Goal: Contribute content

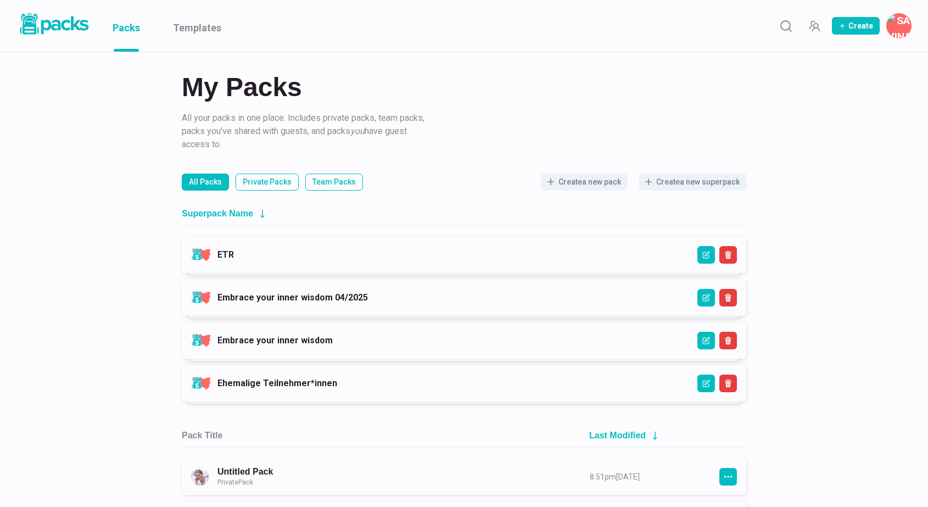
click at [234, 254] on link "ETR" at bounding box center [225, 254] width 16 height 10
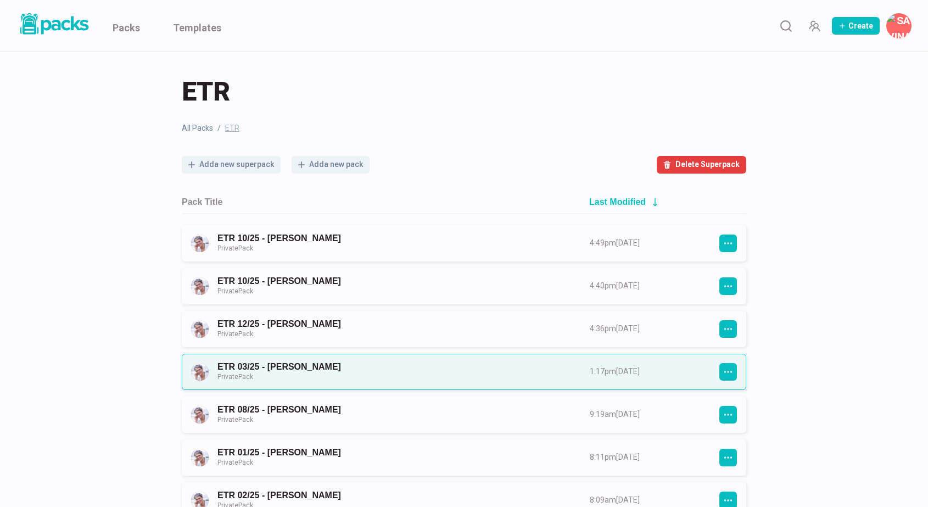
click at [369, 365] on link "ETR 03/25 - [PERSON_NAME] Private Pack" at bounding box center [393, 371] width 353 height 20
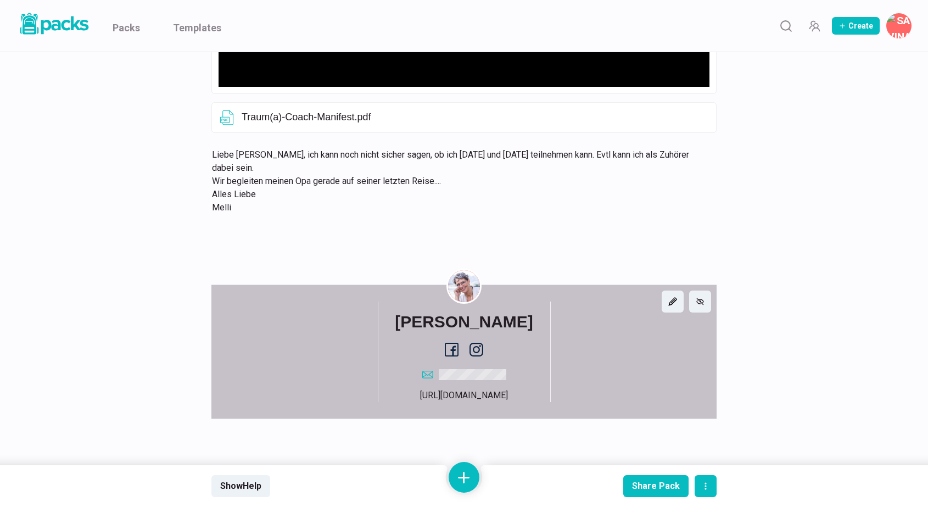
scroll to position [542, 0]
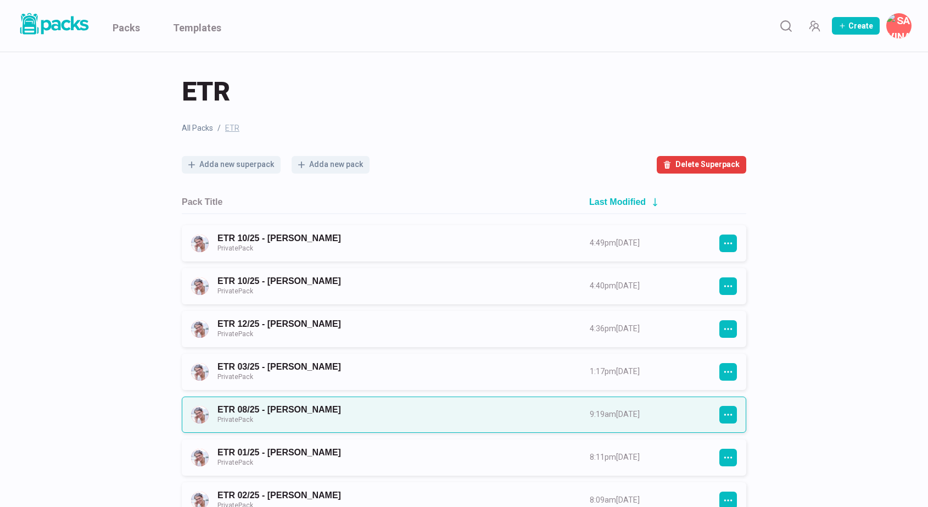
click at [338, 417] on link "ETR 08/25 - [PERSON_NAME] Private Pack" at bounding box center [393, 414] width 353 height 20
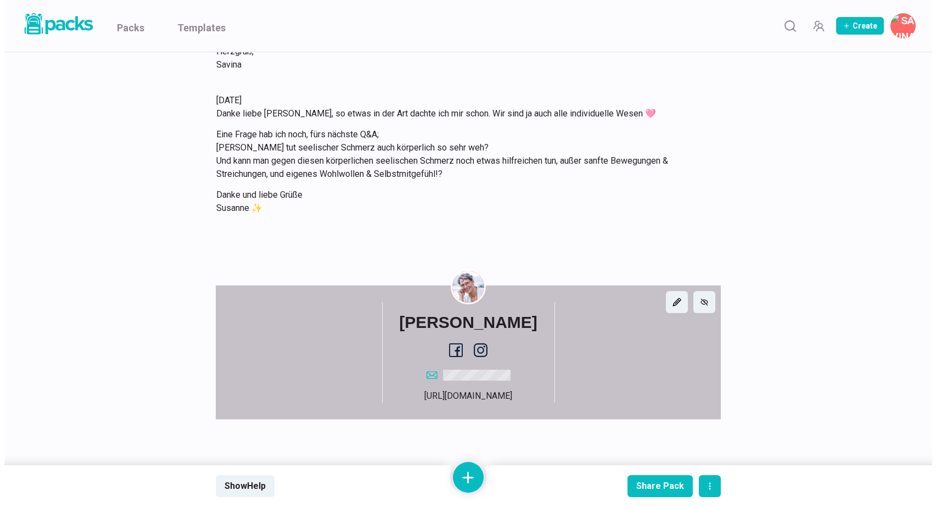
scroll to position [3663, 0]
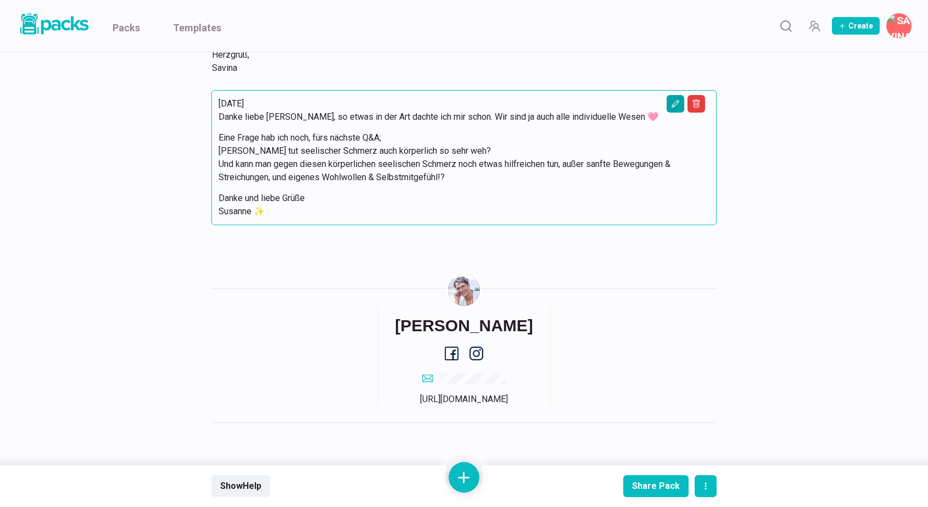
click at [676, 108] on icon "Edit asset" at bounding box center [675, 103] width 9 height 9
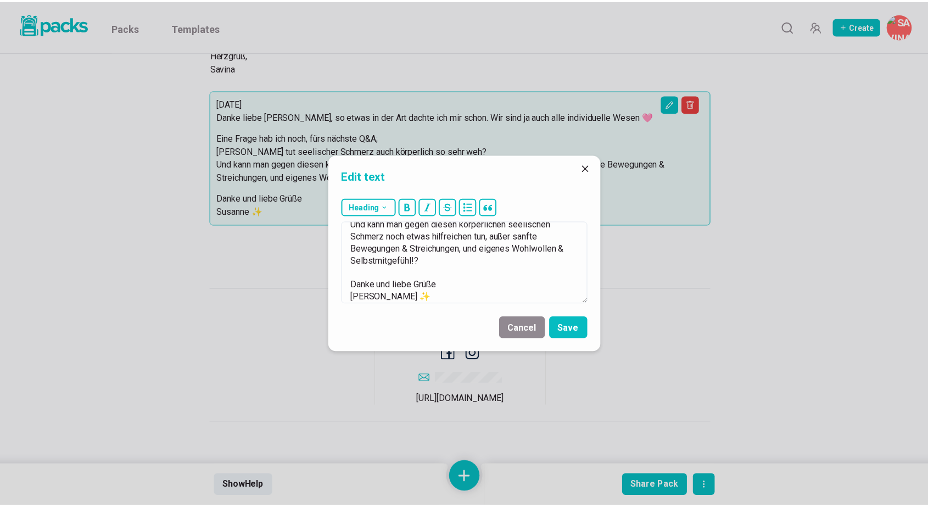
scroll to position [97, 0]
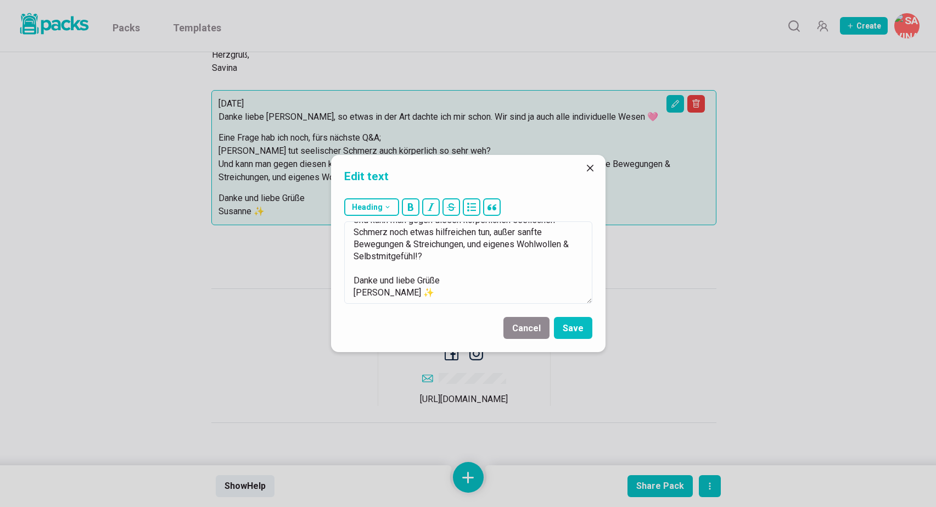
drag, startPoint x: 355, startPoint y: 280, endPoint x: 461, endPoint y: 308, distance: 110.3
click at [461, 308] on form "Heading # H1 ## H2 ### H3 [DATE] Danke liebe [PERSON_NAME], so etwas in der Art…" at bounding box center [468, 273] width 275 height 158
click at [528, 327] on button "Cancel" at bounding box center [527, 328] width 46 height 22
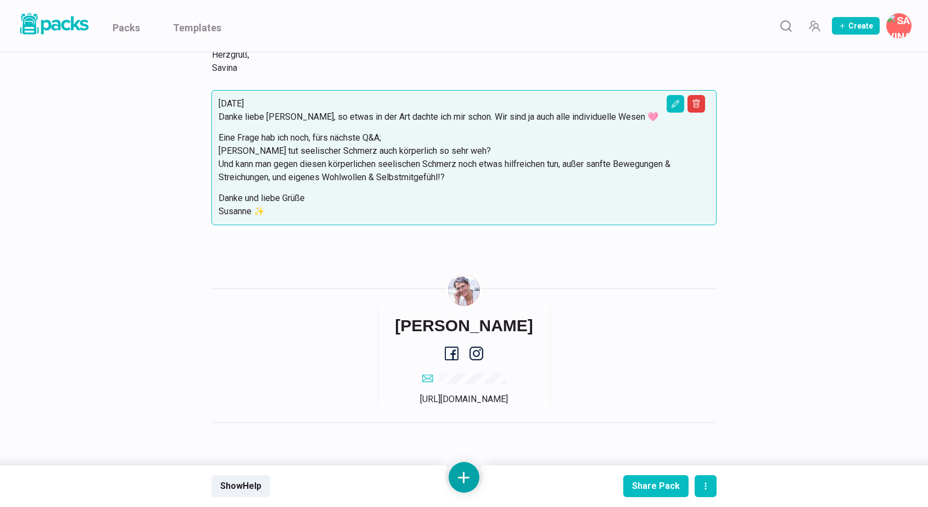
click at [467, 472] on button at bounding box center [464, 477] width 31 height 31
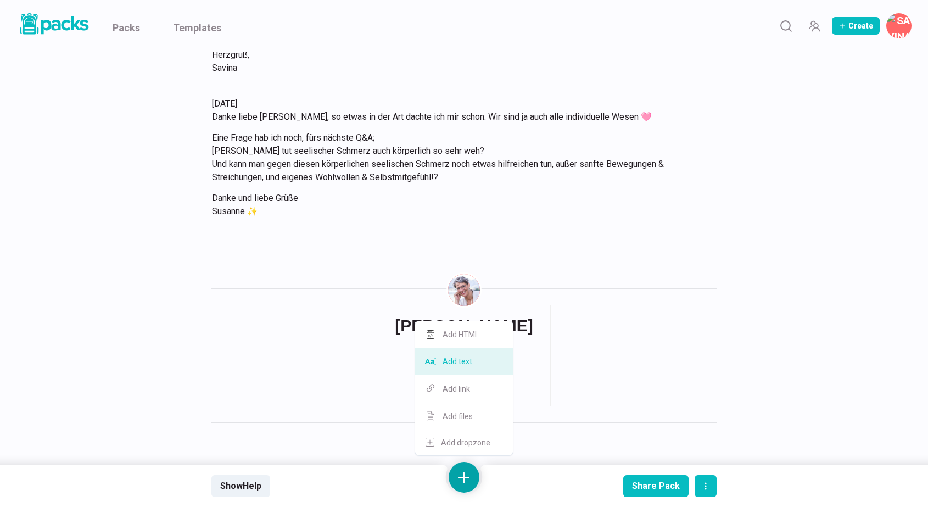
click at [466, 361] on button "Add text" at bounding box center [464, 361] width 98 height 27
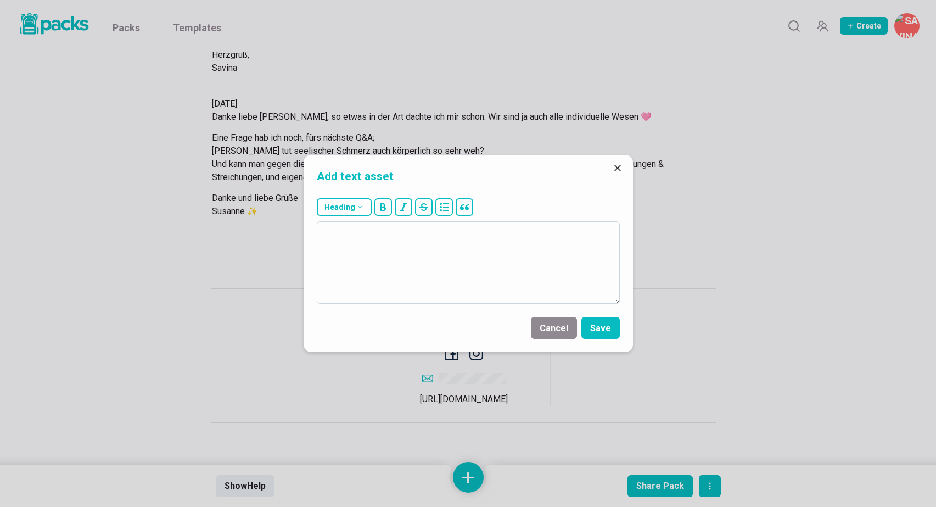
click at [484, 270] on textarea at bounding box center [468, 262] width 303 height 82
type textarea "[DATE] Die Frage nehme ich gerne auf für nächste Woche <3 Herzgruß, [GEOGRAPHIC…"
click at [603, 329] on button "Save" at bounding box center [601, 328] width 38 height 22
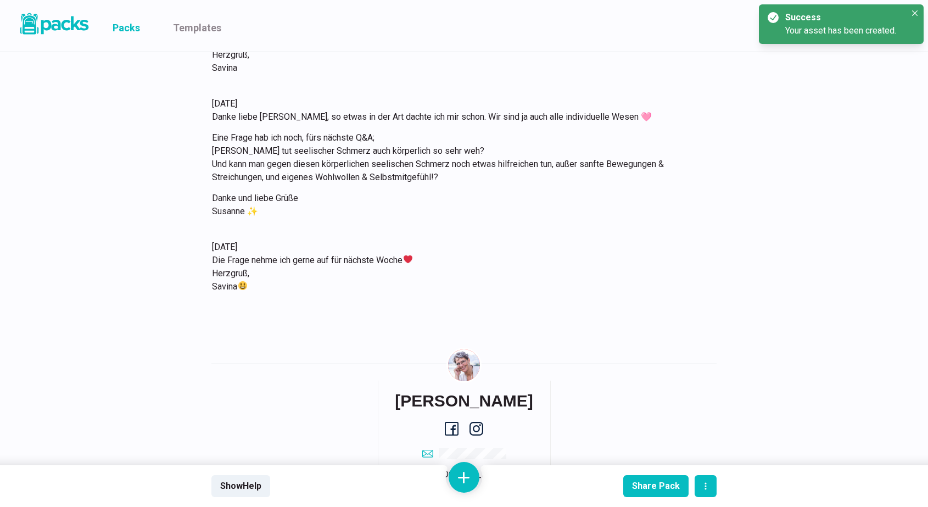
click at [125, 29] on link "Packs" at bounding box center [126, 26] width 27 height 52
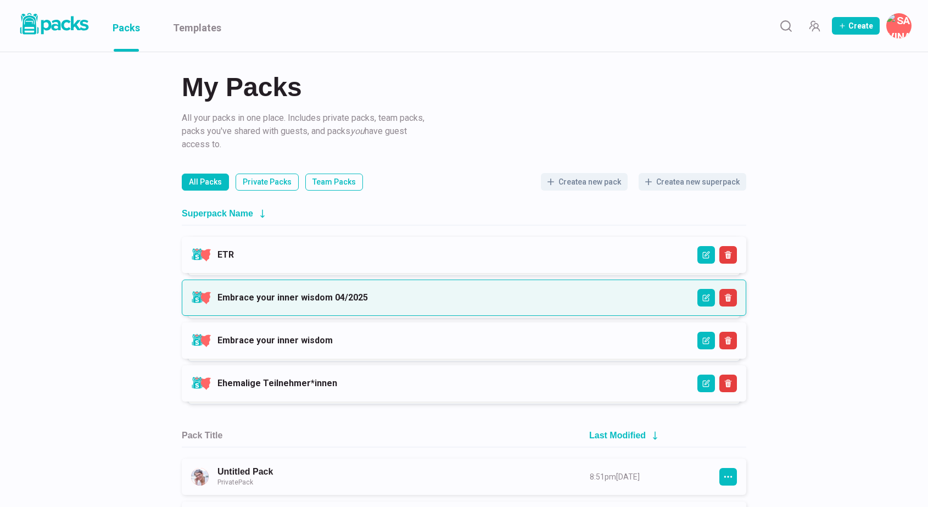
click at [358, 296] on link "Embrace your inner wisdom 04/2025" at bounding box center [292, 297] width 150 height 10
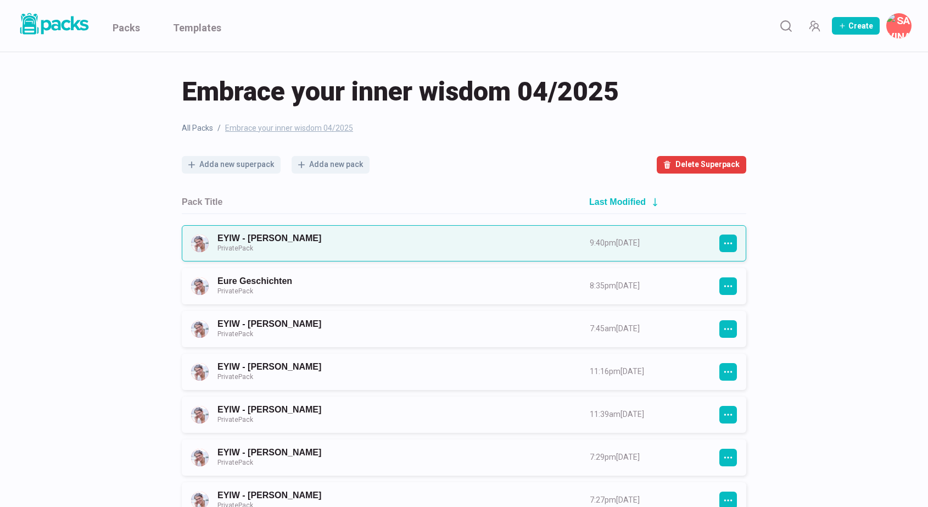
click at [403, 250] on link "EYIW - [PERSON_NAME] Private Pack" at bounding box center [393, 243] width 353 height 20
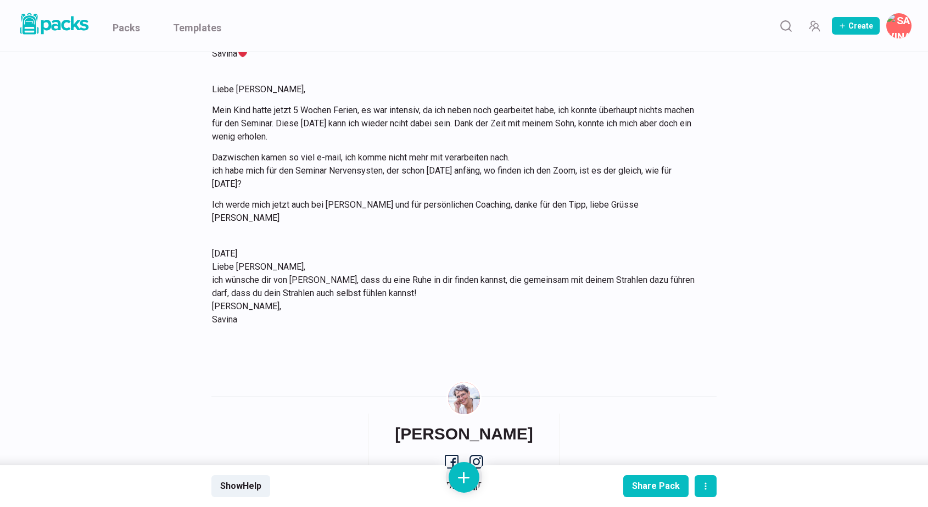
scroll to position [1160, 0]
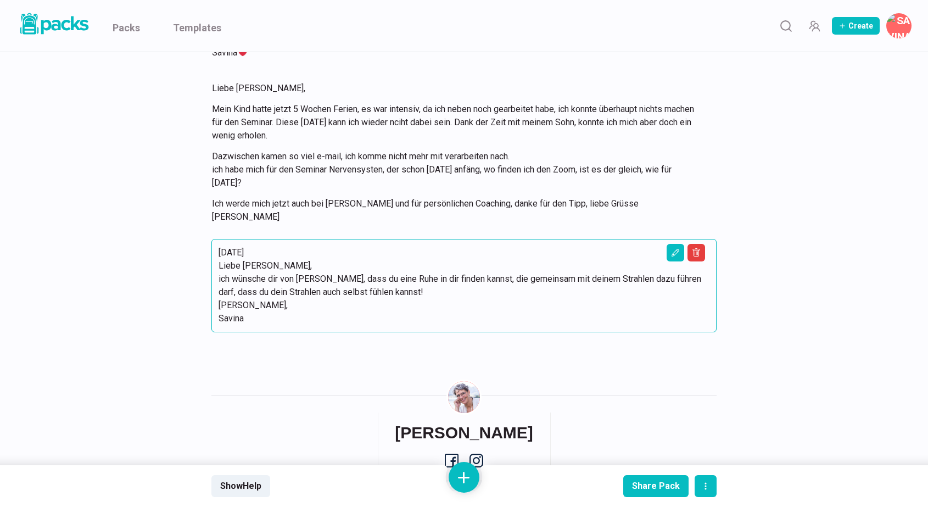
scroll to position [1161, 0]
